Goal: Submit feedback/report problem: Submit feedback/report problem

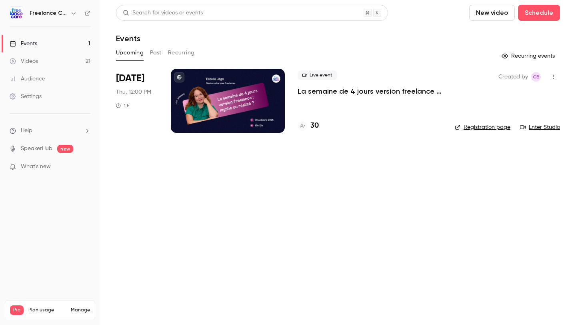
click at [353, 94] on p "La semaine de 4 jours version freelance : mythe ou réalité ?" at bounding box center [370, 91] width 144 height 10
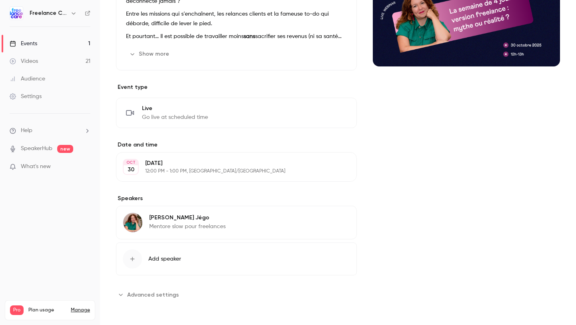
scroll to position [115, 0]
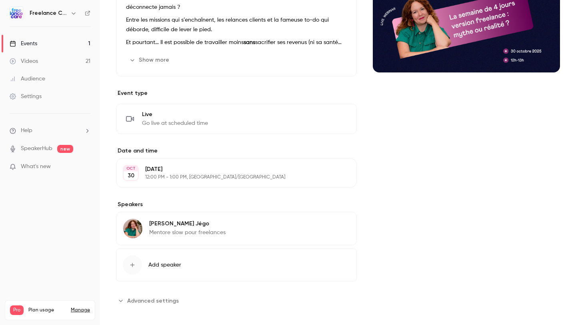
click at [136, 301] on span "Advanced settings" at bounding box center [153, 300] width 52 height 8
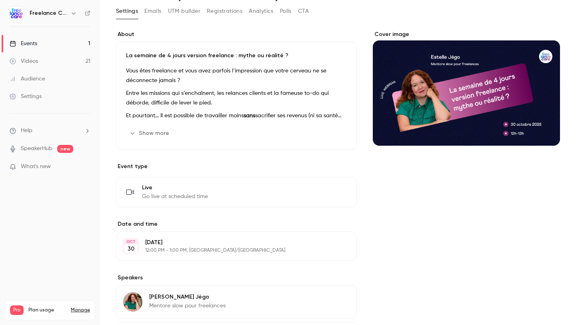
scroll to position [0, 0]
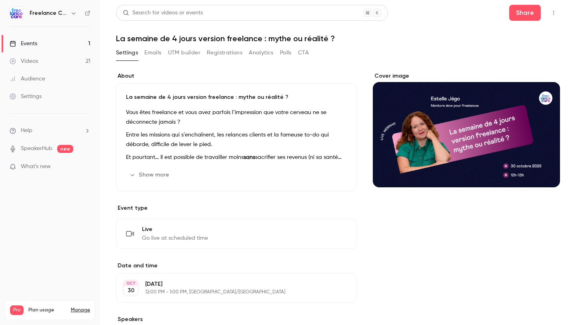
click at [39, 55] on link "Videos 21" at bounding box center [50, 61] width 100 height 18
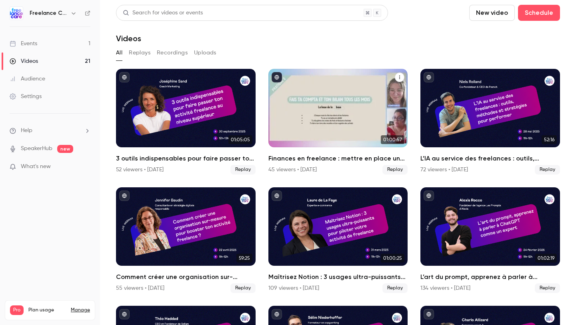
click at [303, 157] on h2 "Finances en freelance : mettre en place un système simple pour tout piloter" at bounding box center [338, 159] width 140 height 10
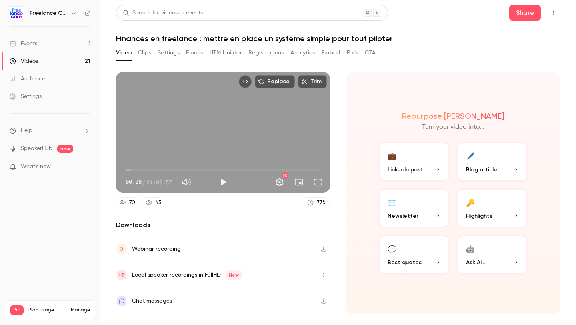
click at [333, 51] on button "Embed" at bounding box center [331, 52] width 19 height 13
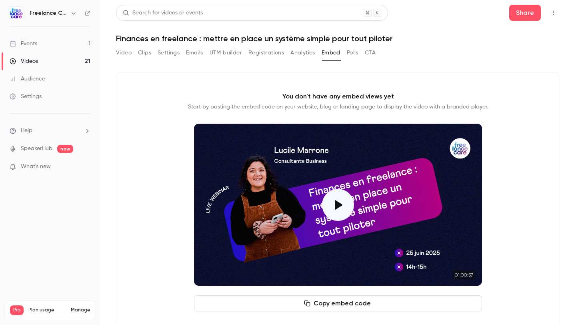
click at [300, 54] on button "Analytics" at bounding box center [302, 52] width 25 height 13
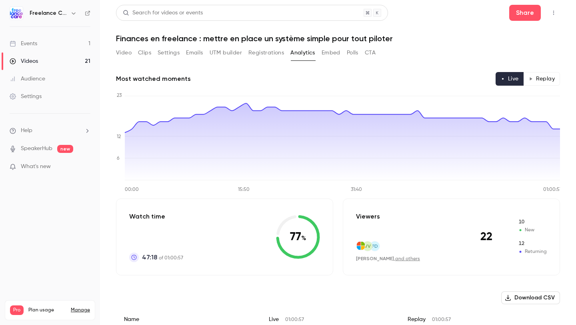
click at [268, 54] on button "Registrations" at bounding box center [266, 52] width 36 height 13
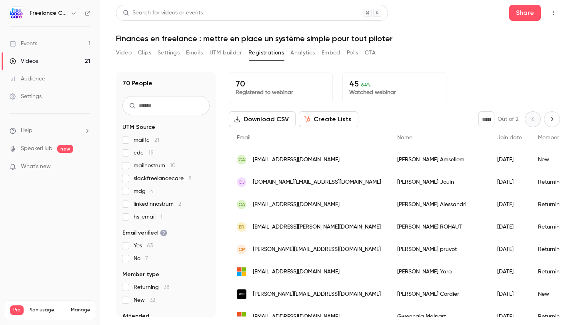
click at [54, 43] on link "Events 1" at bounding box center [50, 44] width 100 height 18
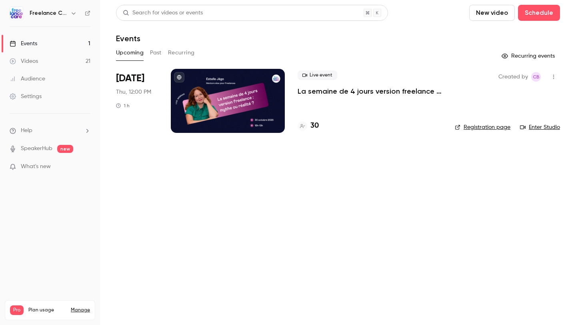
click at [48, 133] on li "Help" at bounding box center [50, 130] width 81 height 8
click at [125, 125] on link "Talk to [GEOGRAPHIC_DATA]" at bounding box center [148, 121] width 88 height 21
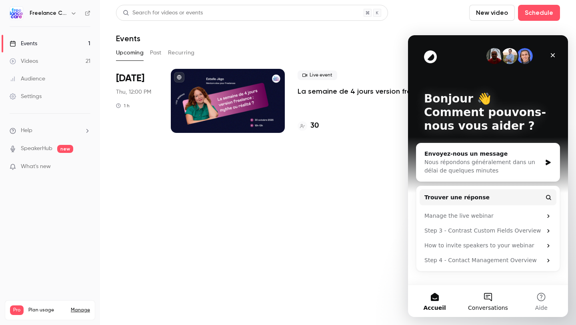
click at [485, 301] on button "Conversations" at bounding box center [487, 301] width 53 height 32
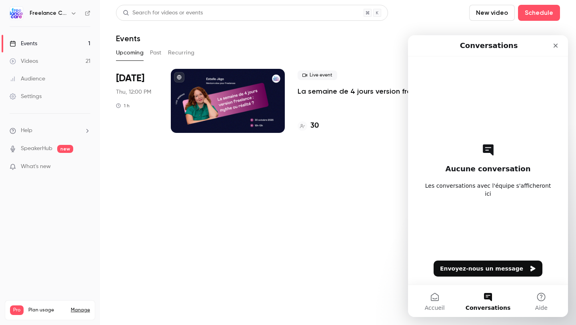
click at [472, 277] on div "Aucune conversation Les conversations avec l'équipe s'afficheront ici Envoyez-n…" at bounding box center [488, 170] width 132 height 228
click at [469, 271] on button "Envoyez-nous un message" at bounding box center [488, 268] width 109 height 16
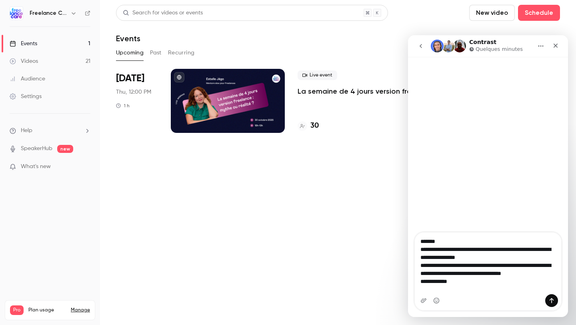
type textarea "**********"
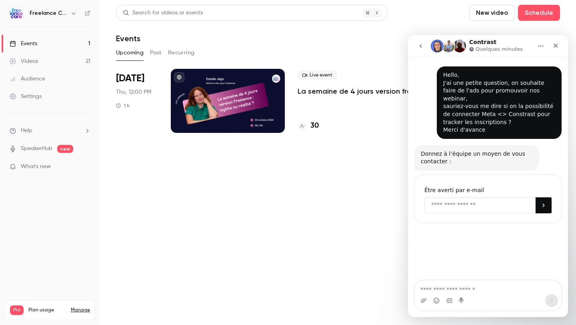
click at [493, 197] on input "Enter your email" at bounding box center [480, 205] width 111 height 16
type input "**********"
click at [546, 202] on icon "Soumettre" at bounding box center [544, 205] width 6 height 6
click at [34, 94] on div "Settings" at bounding box center [26, 96] width 32 height 8
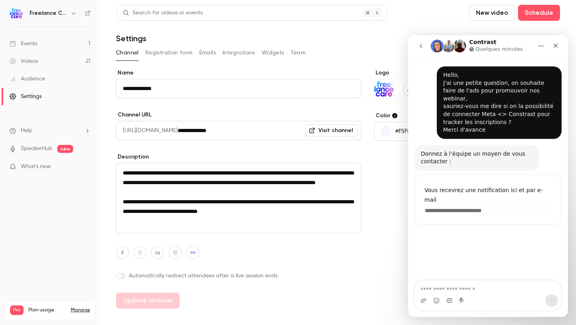
click at [237, 56] on button "Integrations" at bounding box center [238, 52] width 33 height 13
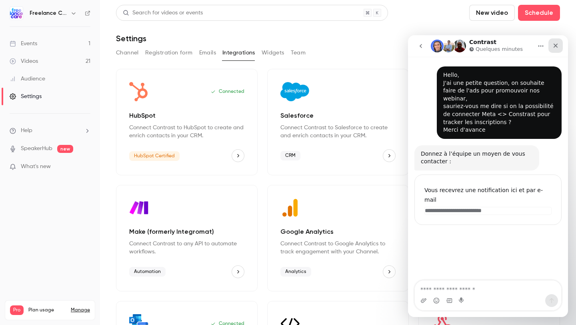
click at [558, 42] on div "Fermer" at bounding box center [556, 45] width 14 height 14
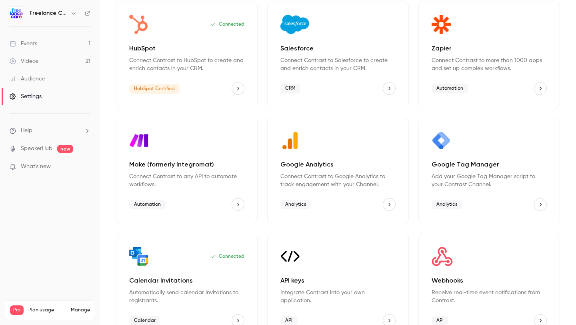
scroll to position [87, 0]
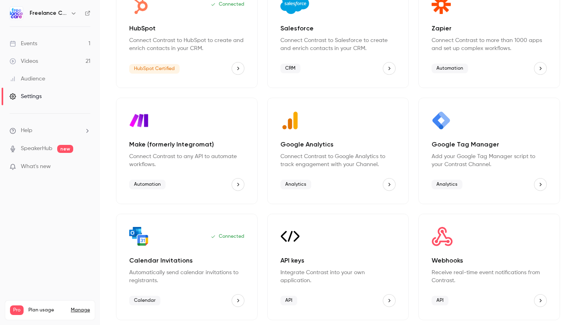
click at [392, 300] on icon "API keys" at bounding box center [390, 301] width 6 height 6
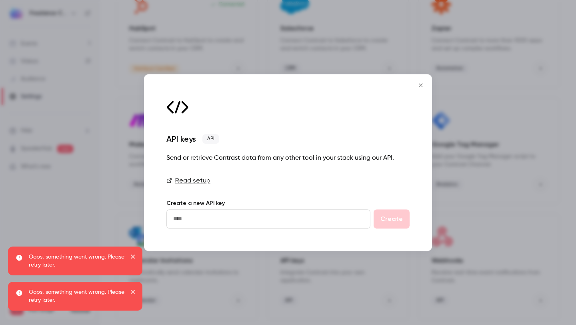
click at [418, 84] on icon "Close" at bounding box center [421, 85] width 10 height 6
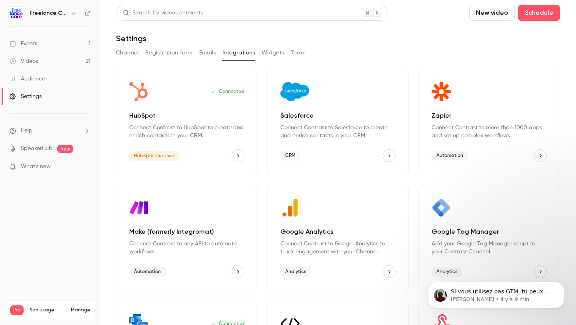
scroll to position [76, 0]
click at [473, 297] on p "[PERSON_NAME] • Il y a 9 min" at bounding box center [502, 299] width 103 height 7
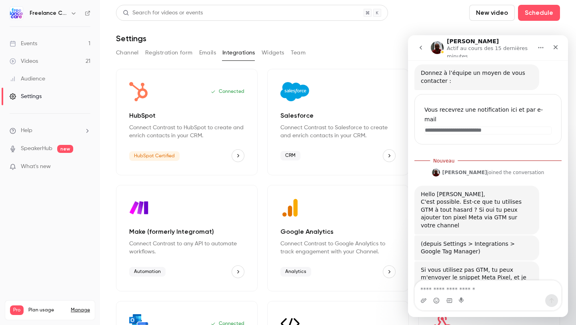
scroll to position [89, 0]
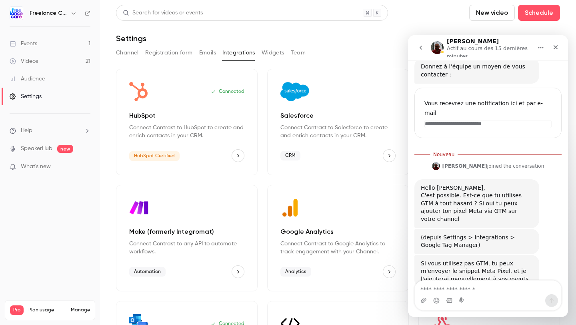
click at [471, 293] on textarea "Envoyer un message..." at bounding box center [488, 287] width 146 height 14
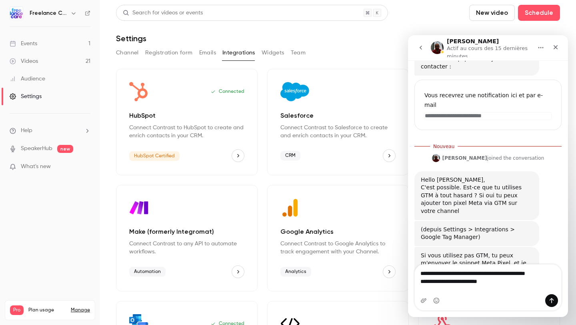
type textarea "**********"
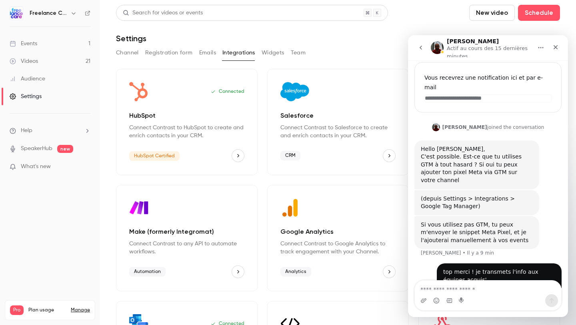
scroll to position [116, 0]
